Goal: Task Accomplishment & Management: Manage account settings

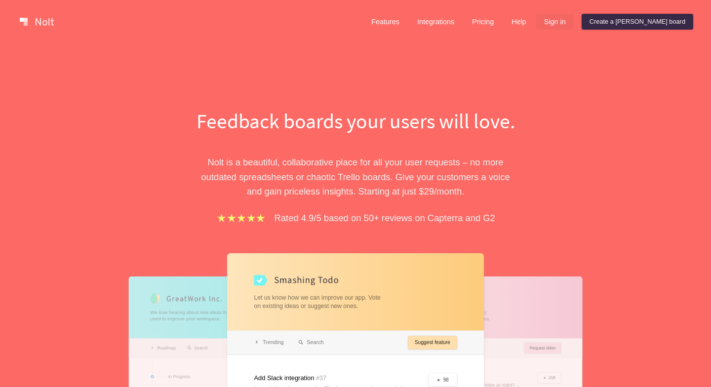
click at [574, 20] on link "Sign in" at bounding box center [555, 22] width 38 height 16
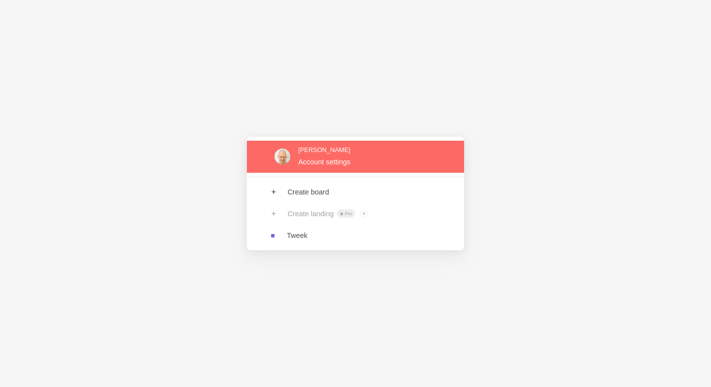
click at [323, 164] on link at bounding box center [355, 157] width 217 height 32
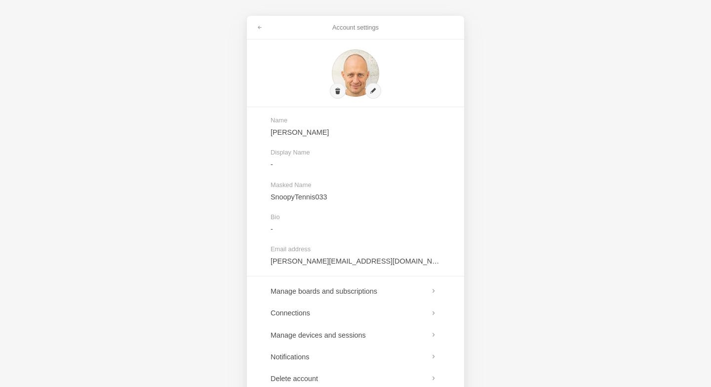
click at [172, 61] on div "Account settings Name [PERSON_NAME] Display Name - Masked Name SnoopyTennis033 …" at bounding box center [355, 193] width 711 height 387
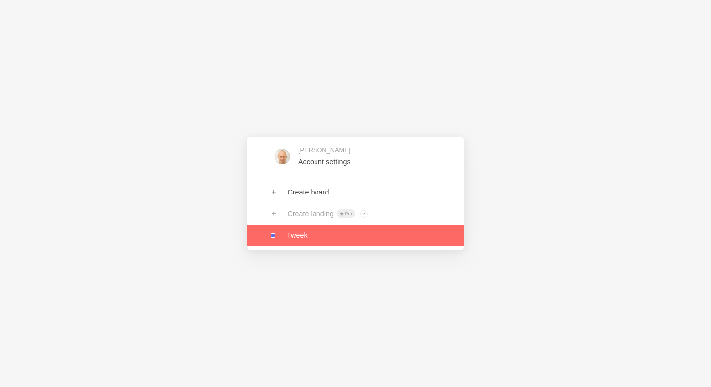
click at [300, 234] on link at bounding box center [355, 236] width 217 height 22
